Goal: Information Seeking & Learning: Understand process/instructions

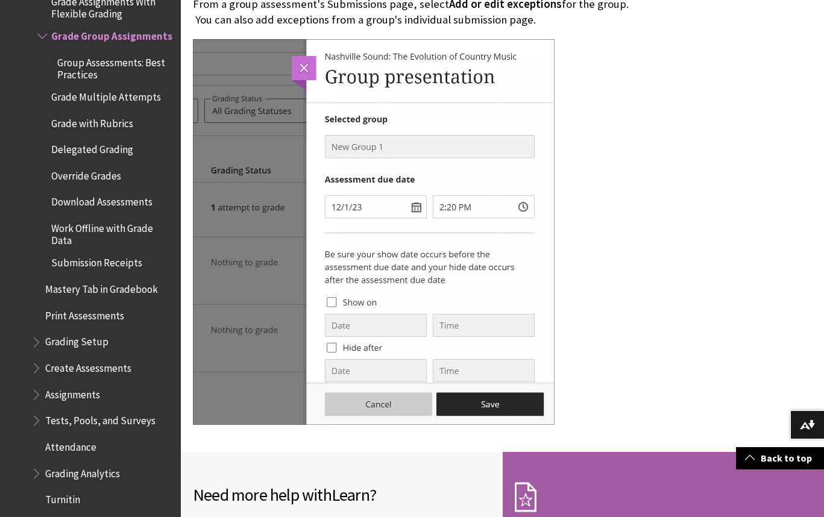
scroll to position [3340, 0]
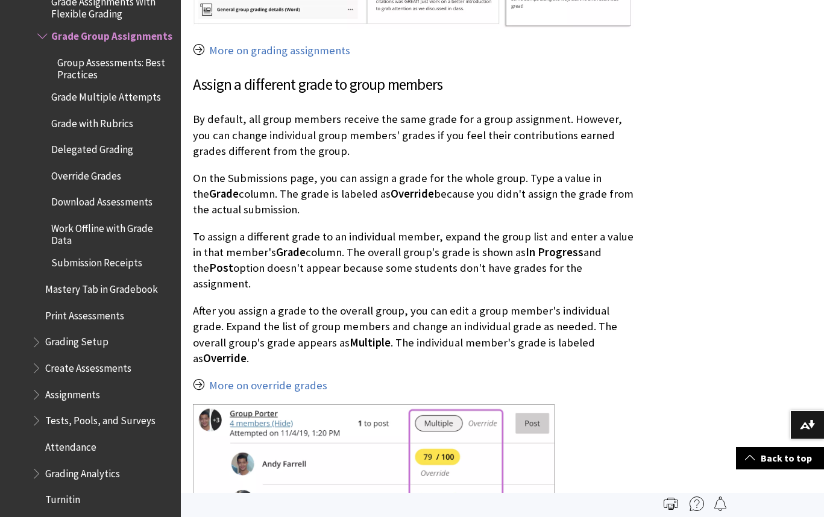
scroll to position [1988, 0]
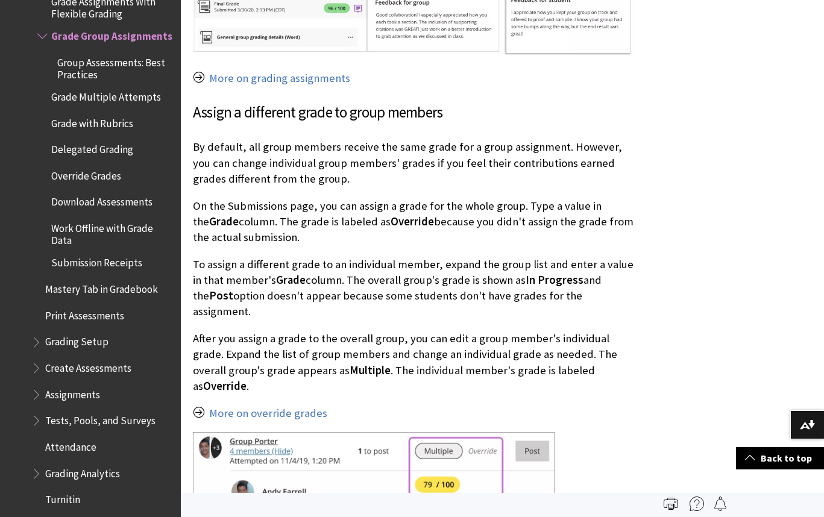
click at [236, 228] on p "On the Submissions page, you can assign a grade for the whole group. Type a val…" at bounding box center [413, 222] width 440 height 48
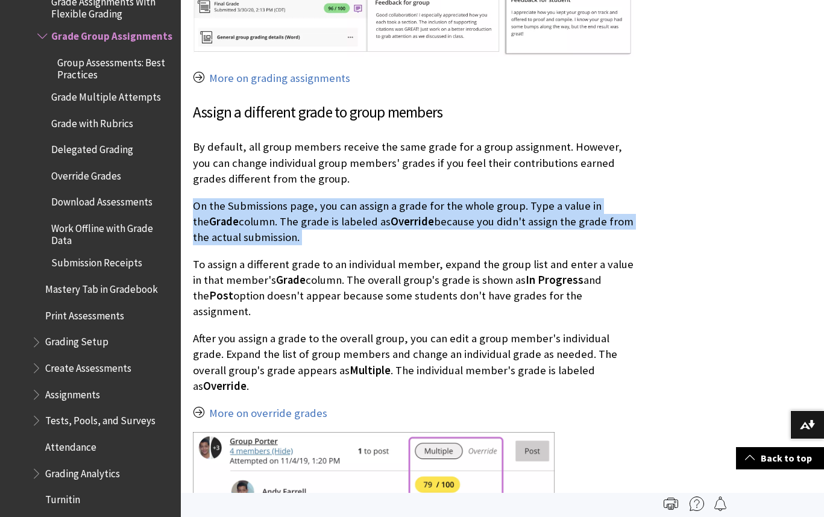
click at [236, 228] on p "On the Submissions page, you can assign a grade for the whole group. Type a val…" at bounding box center [413, 222] width 440 height 48
copy p "On the Submissions page, you can assign a grade for the whole group. Type a val…"
